Goal: Book appointment/travel/reservation

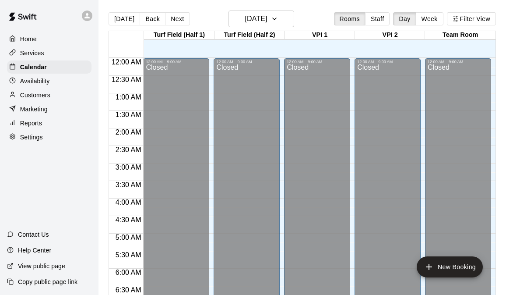
scroll to position [368, 0]
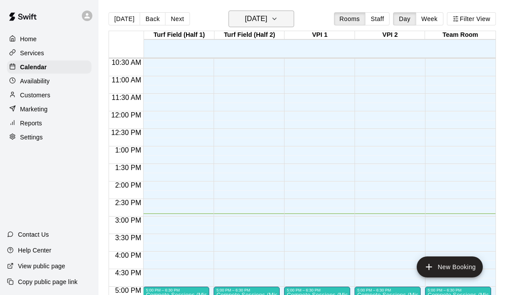
click at [278, 18] on icon "button" at bounding box center [274, 19] width 7 height 11
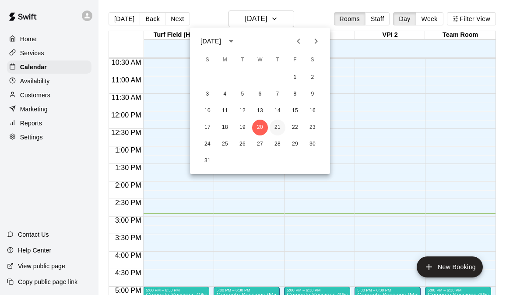
click at [278, 124] on button "21" at bounding box center [278, 128] width 16 height 16
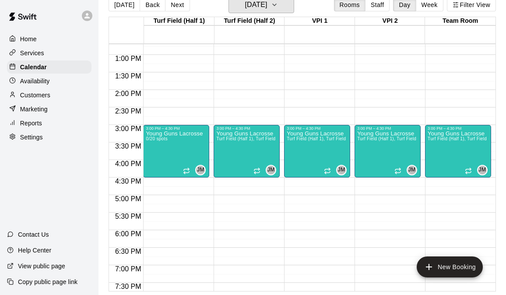
scroll to position [444, 0]
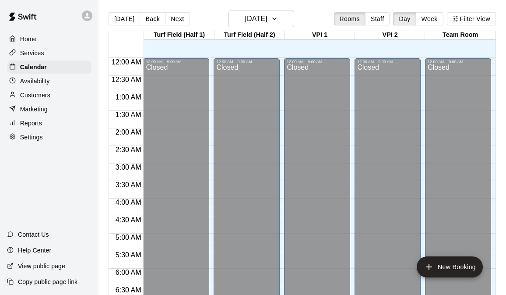
scroll to position [368, 0]
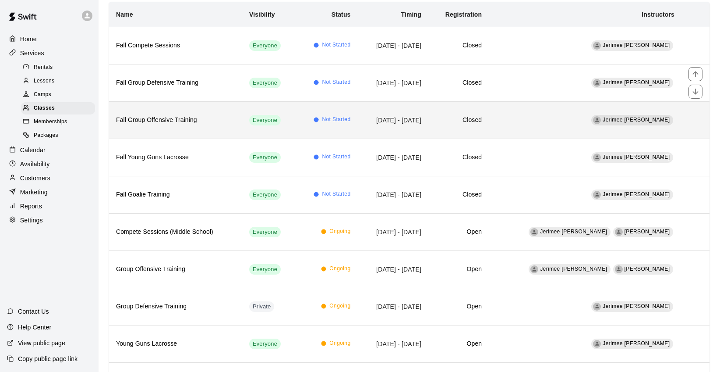
scroll to position [9, 0]
